Goal: Answer question/provide support

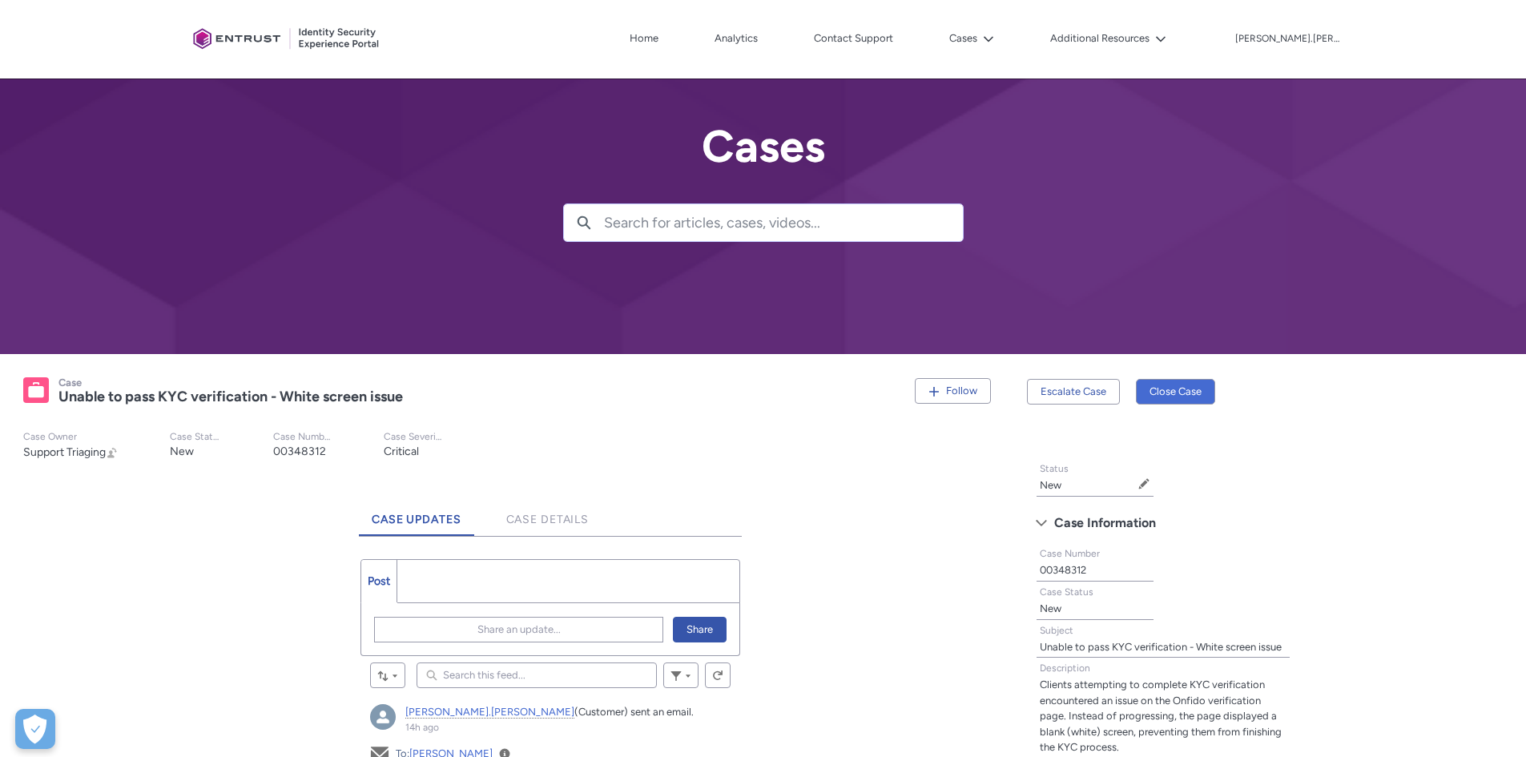
click at [1452, 579] on div "Tabs Status New Edit Status Case Information Case Number 00348312 Case Status N…" at bounding box center [1271, 677] width 489 height 449
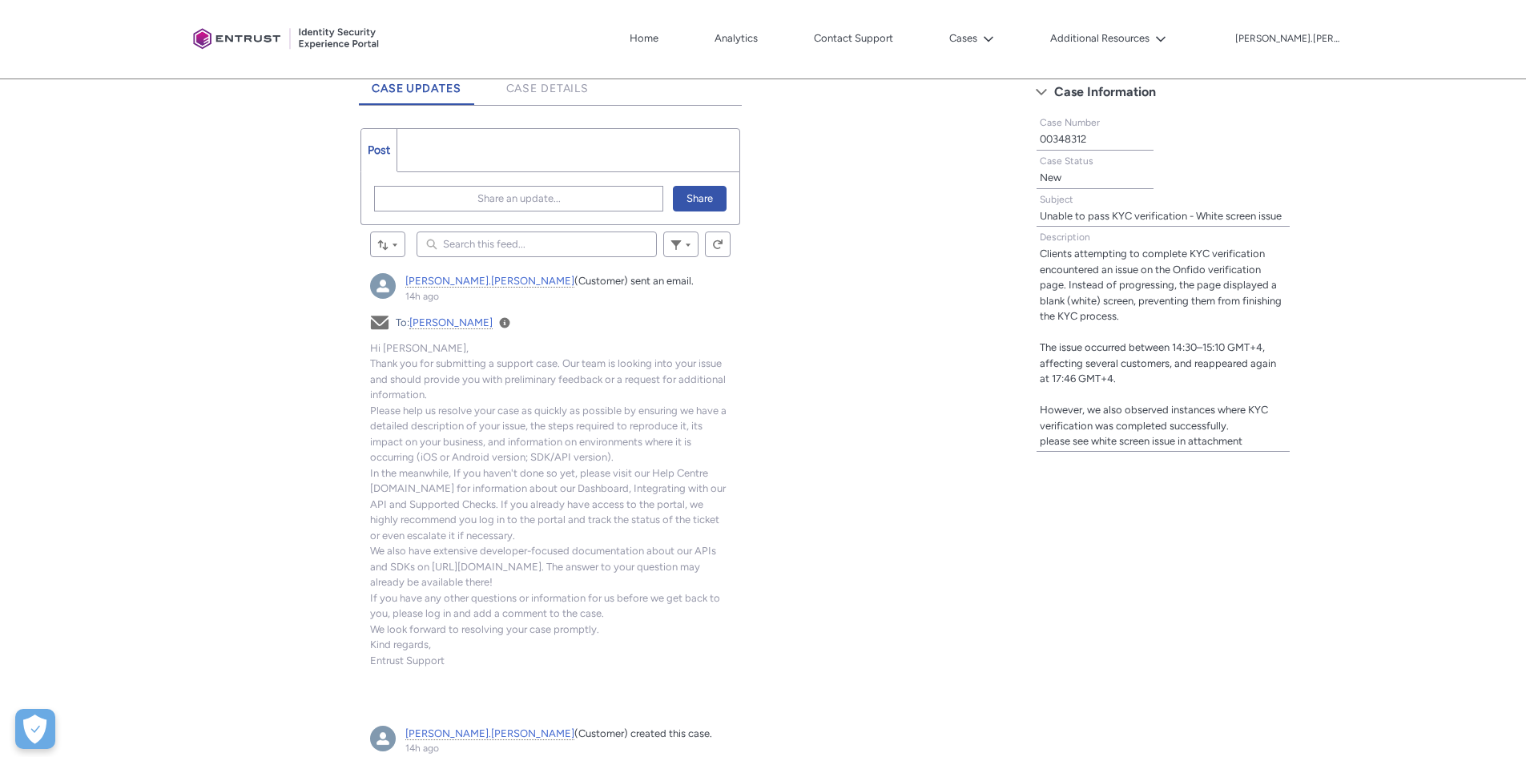
scroll to position [432, 0]
click at [1296, 443] on records-record-layout-item "Description Clients attempting to complete KYC verification encountered an issu…" at bounding box center [1163, 337] width 272 height 225
click at [769, 363] on div "Tabs Case Updates Case Details Post More Share an update... Share Sort by: Sear…" at bounding box center [509, 451] width 998 height 785
click at [231, 588] on div "Tabs Case Updates Case Details Post More Share an update... Share Sort by: Sear…" at bounding box center [509, 451] width 998 height 785
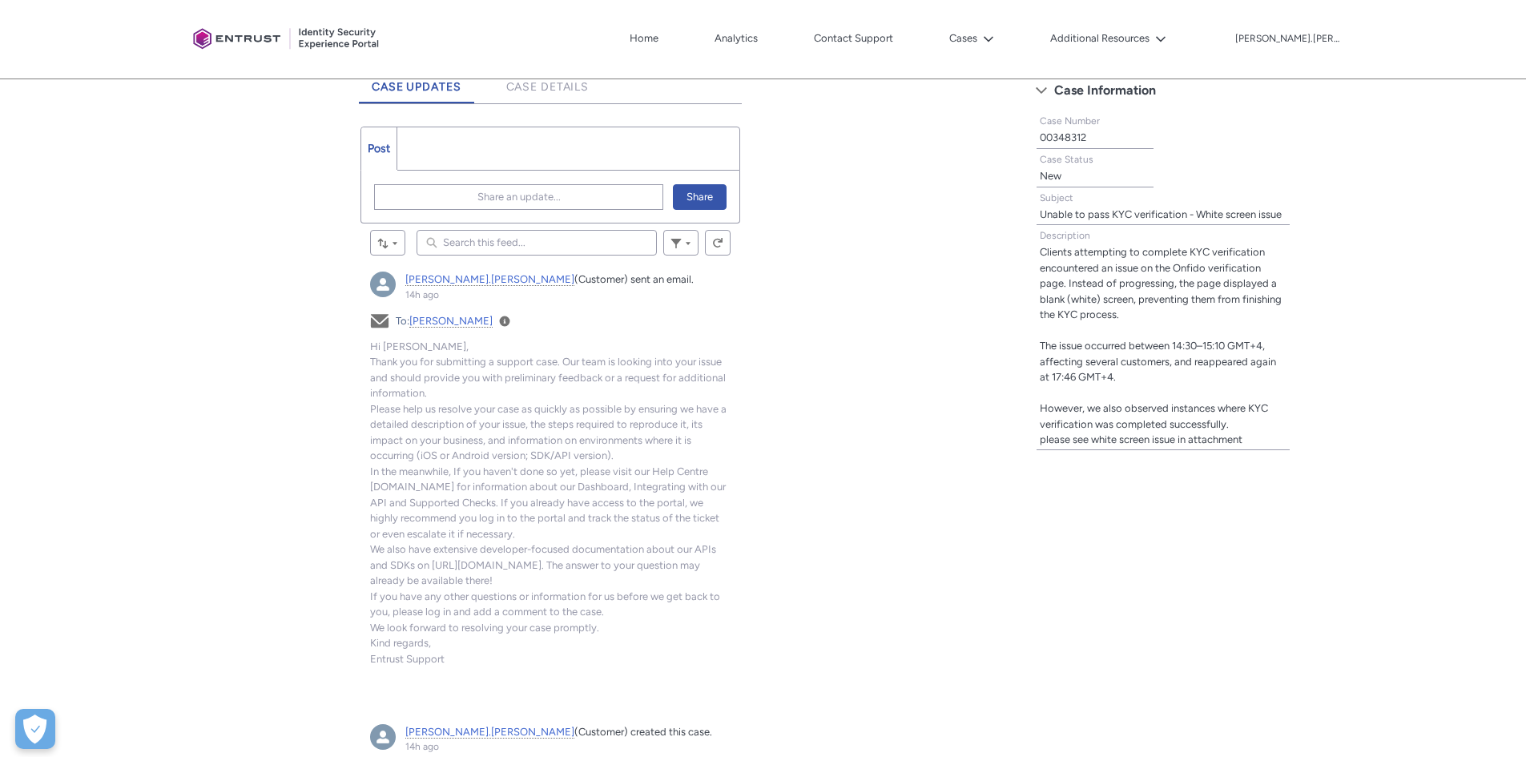
click at [231, 588] on div "Tabs Case Updates Case Details Post More Share an update... Share Sort by: Sear…" at bounding box center [509, 451] width 998 height 785
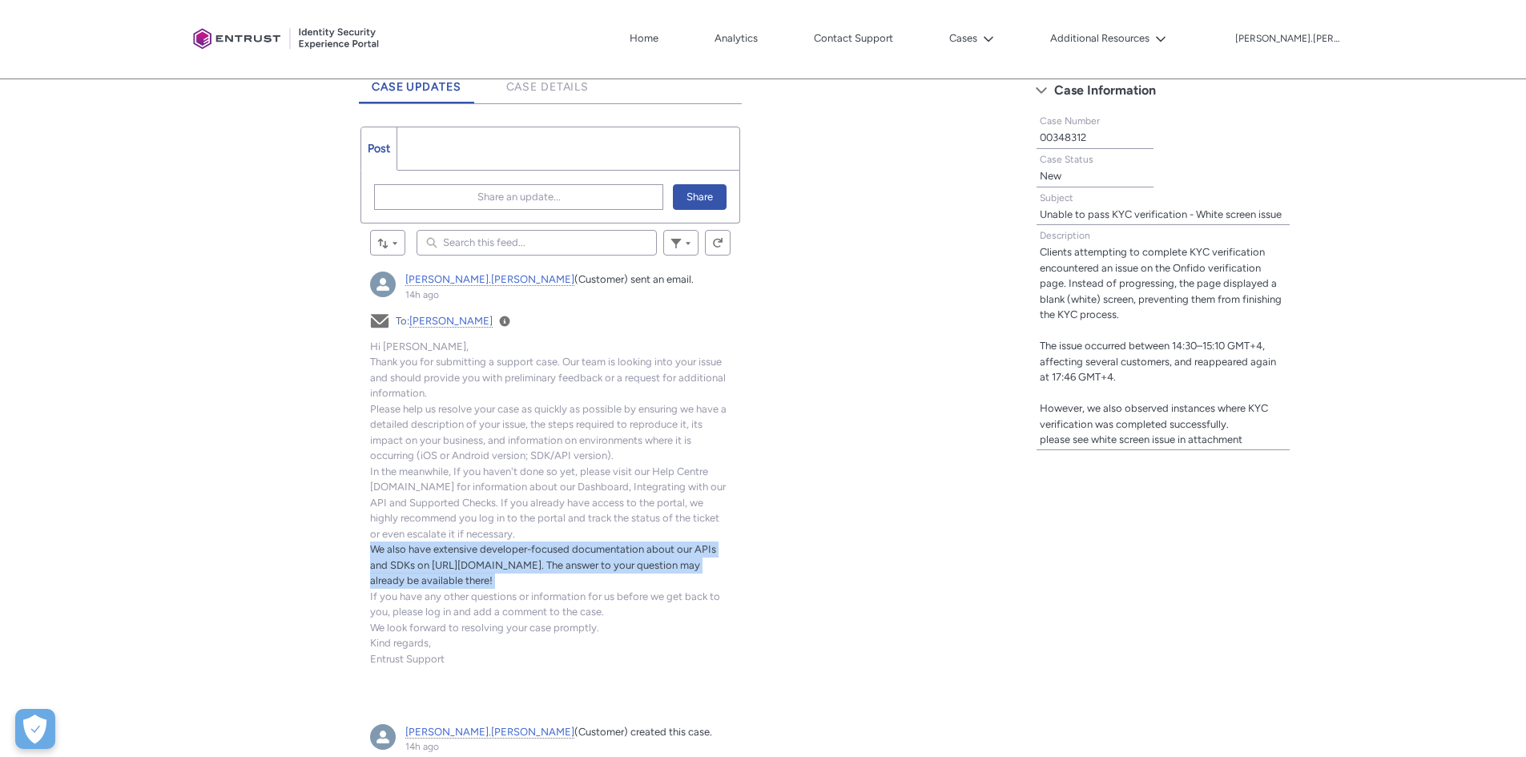
click at [231, 588] on div "Tabs Case Updates Case Details Post More Share an update... Share Sort by: Sear…" at bounding box center [509, 451] width 998 height 785
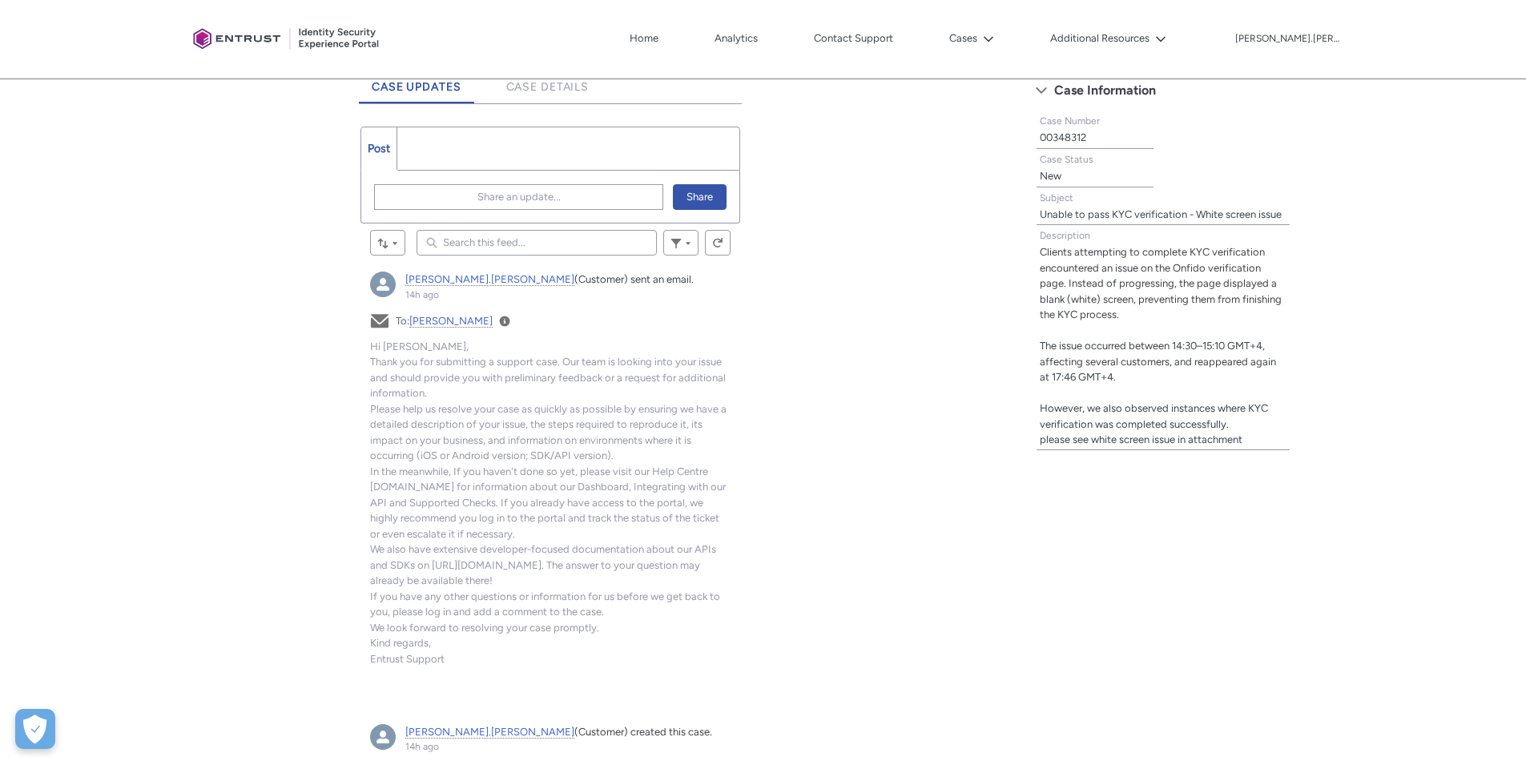
click at [1302, 453] on records-base-record-form "Status New Edit Status Case Information Case Number 00348312 Case Status New Su…" at bounding box center [1171, 248] width 288 height 444
click at [1285, 456] on div "Status New Edit Status Case Information Case Number 00348312 Case Status New Su…" at bounding box center [1163, 243] width 272 height 434
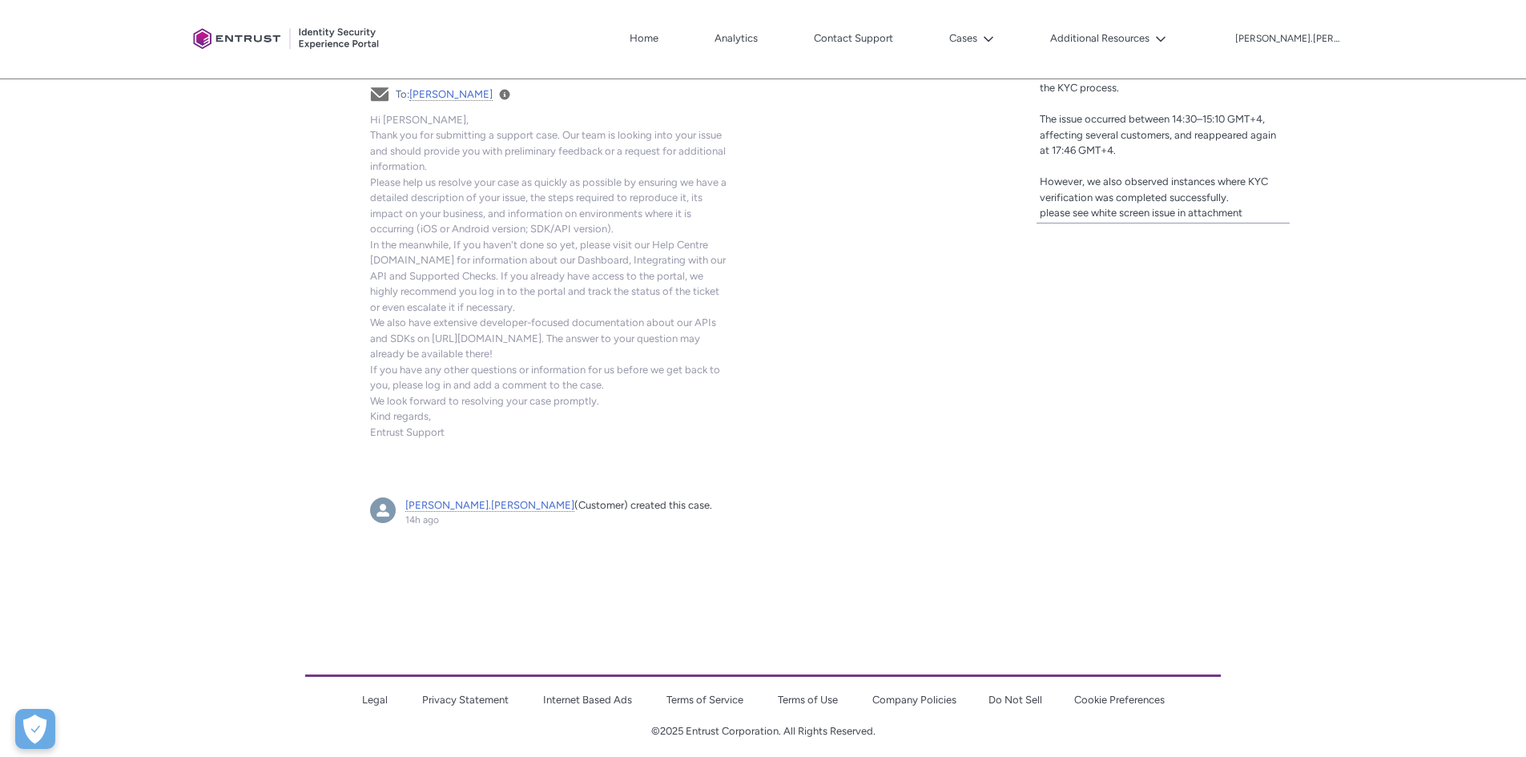
scroll to position [673, 0]
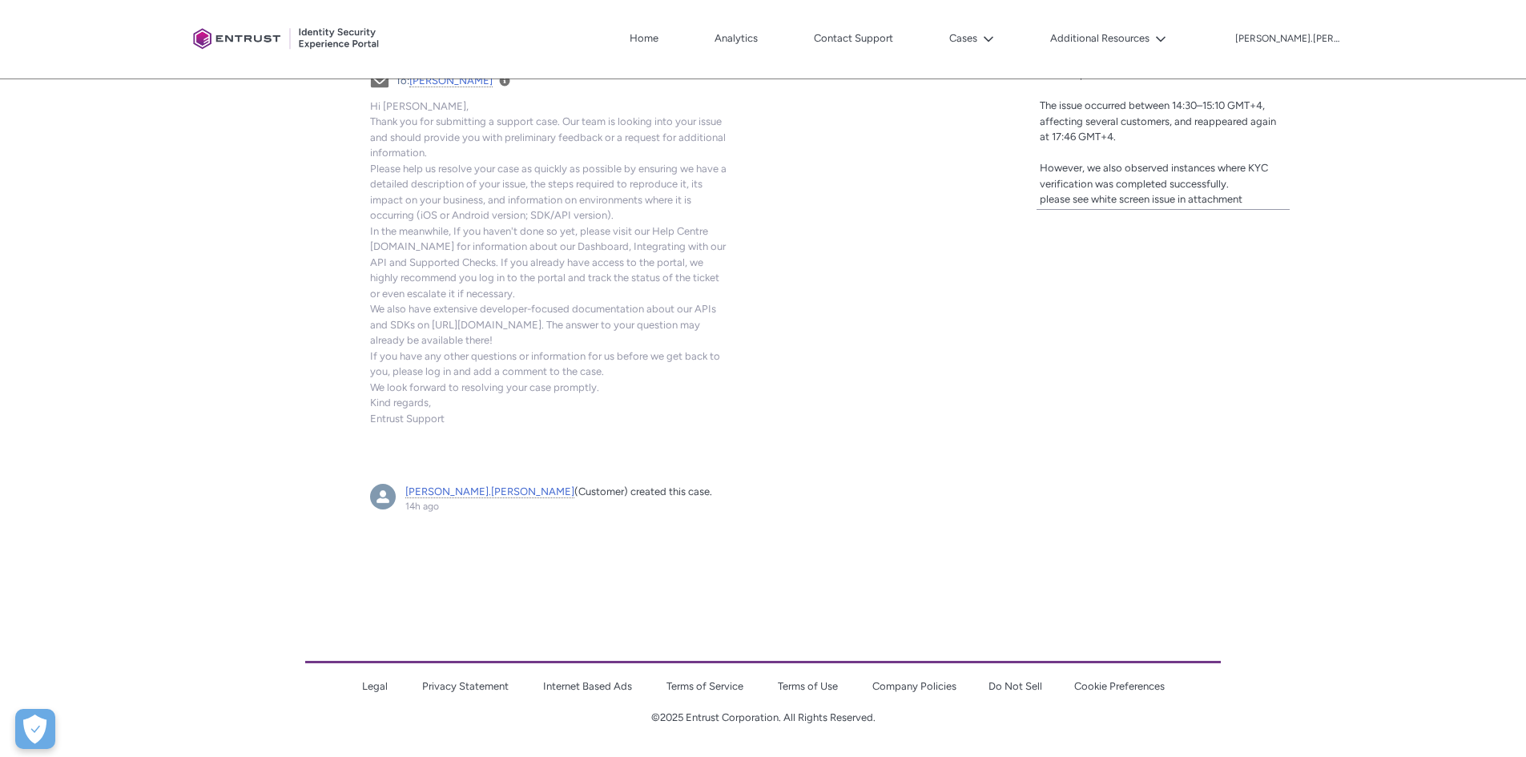
click at [1094, 293] on div "Escalate Case Close Case Tabs Status New Edit Status Case Information Case Numb…" at bounding box center [1271, 147] width 509 height 933
click at [1270, 279] on div "Escalate Case Close Case Tabs Status New Edit Status Case Information Case Numb…" at bounding box center [1271, 147] width 509 height 933
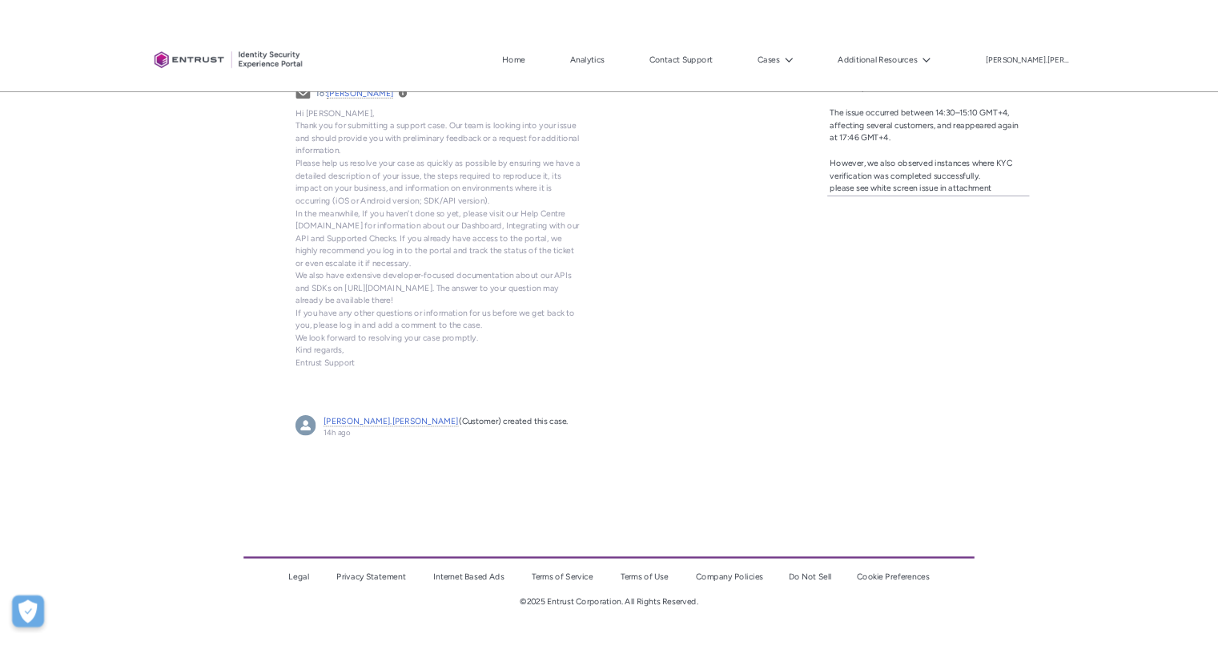
scroll to position [585, 0]
